Goal: Information Seeking & Learning: Learn about a topic

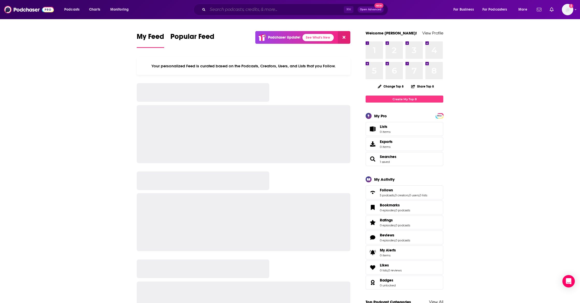
click at [247, 12] on input "Search podcasts, credits, & more..." at bounding box center [276, 9] width 136 height 8
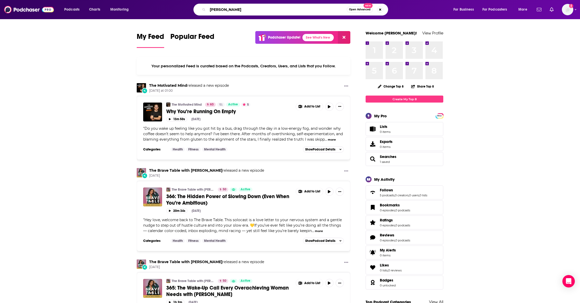
type input "[PERSON_NAME]"
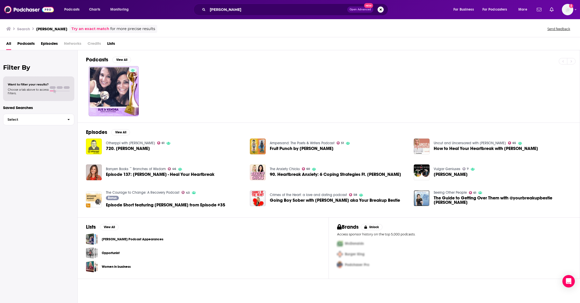
click at [136, 174] on span "Episode 137: [PERSON_NAME] - Heal Your Heartbreak" at bounding box center [160, 174] width 109 height 4
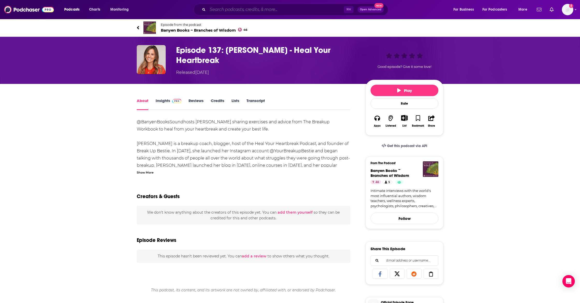
click at [239, 10] on input "Search podcasts, credits, & more..." at bounding box center [276, 9] width 136 height 8
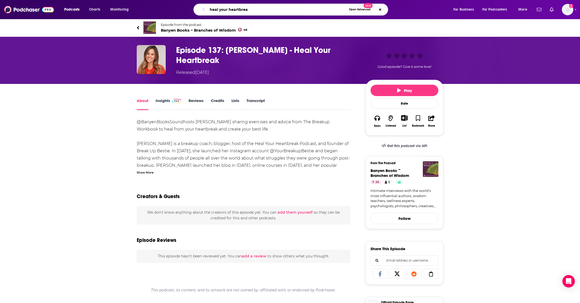
type input "heal your heartbreak"
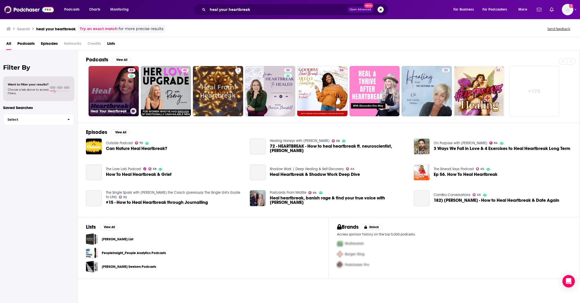
click at [112, 85] on link "62 Heal Your Heartbreak" at bounding box center [114, 91] width 50 height 50
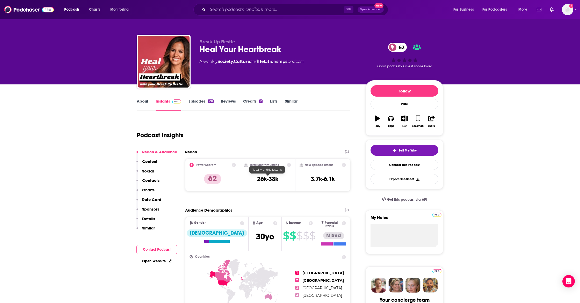
scroll to position [0, 0]
